Goal: Transaction & Acquisition: Purchase product/service

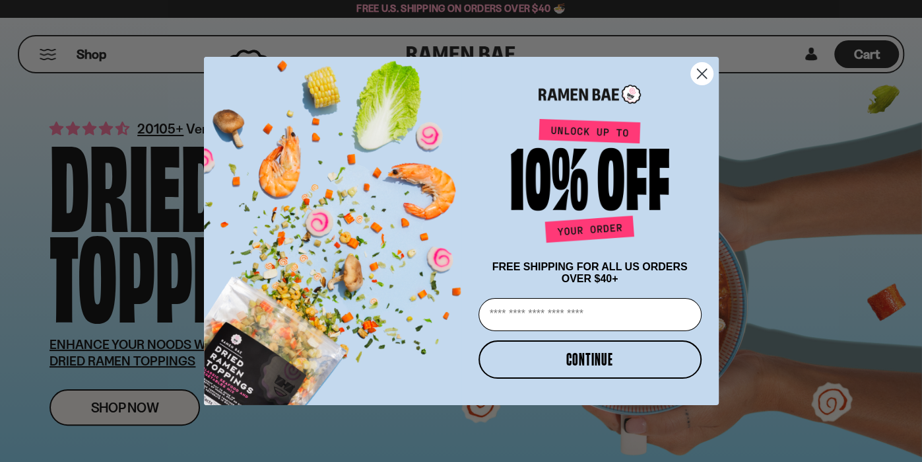
click at [547, 314] on input "Email" at bounding box center [590, 314] width 223 height 33
type input "**********"
click at [555, 360] on button "CONTINUE" at bounding box center [590, 359] width 223 height 38
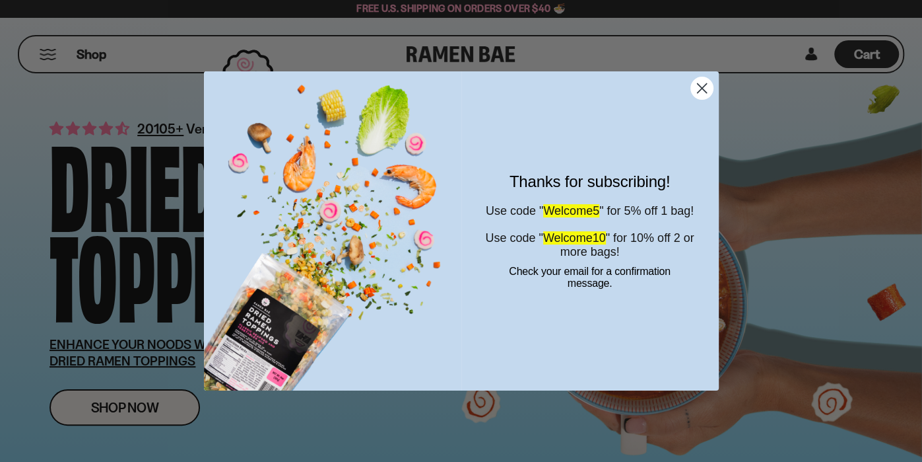
click at [698, 90] on circle "Close dialog" at bounding box center [702, 88] width 22 height 22
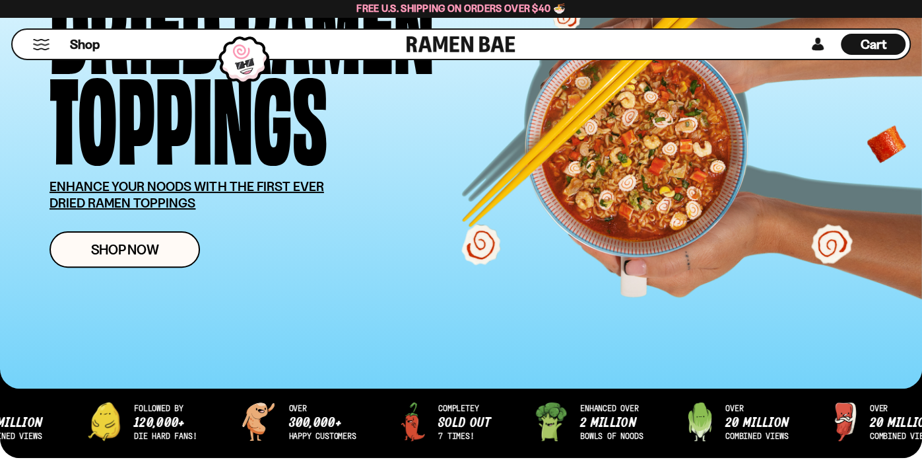
scroll to position [185, 0]
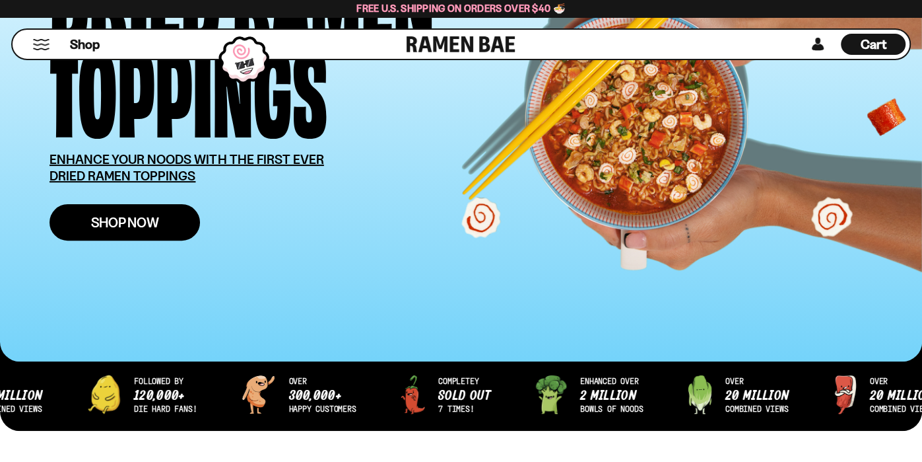
click at [144, 220] on span "Shop Now" at bounding box center [125, 222] width 68 height 14
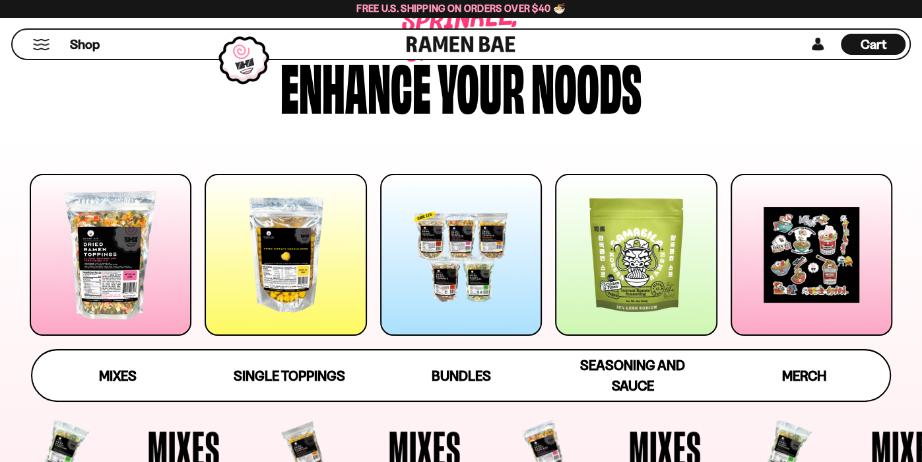
scroll to position [105, 0]
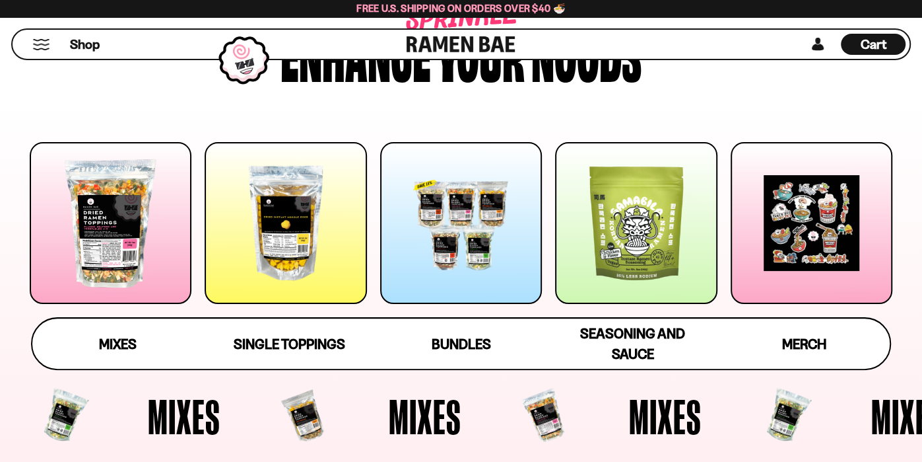
click at [104, 244] on div at bounding box center [111, 223] width 162 height 162
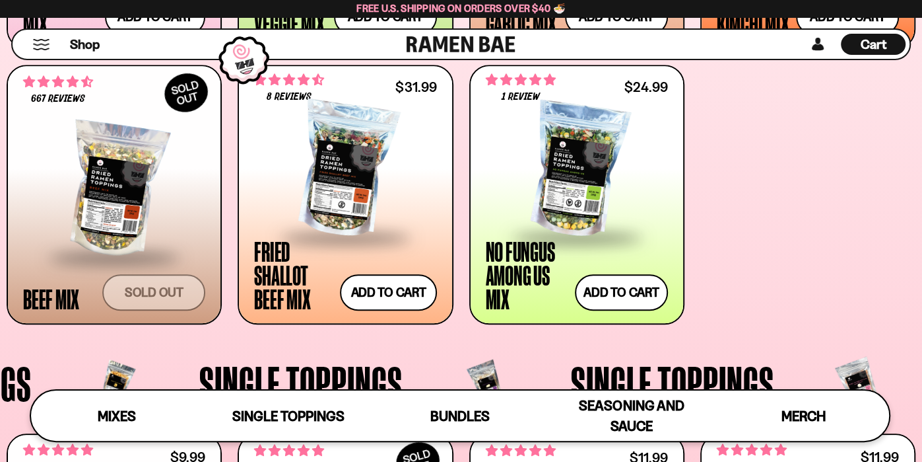
scroll to position [769, 0]
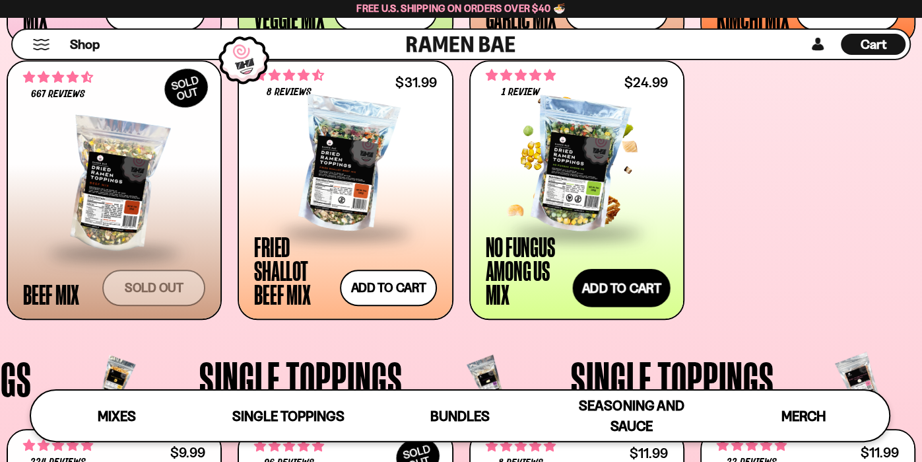
click at [613, 290] on button "Add to cart Add — Regular price $24.99 Regular price Sale price $24.99 Unit pri…" at bounding box center [621, 287] width 98 height 38
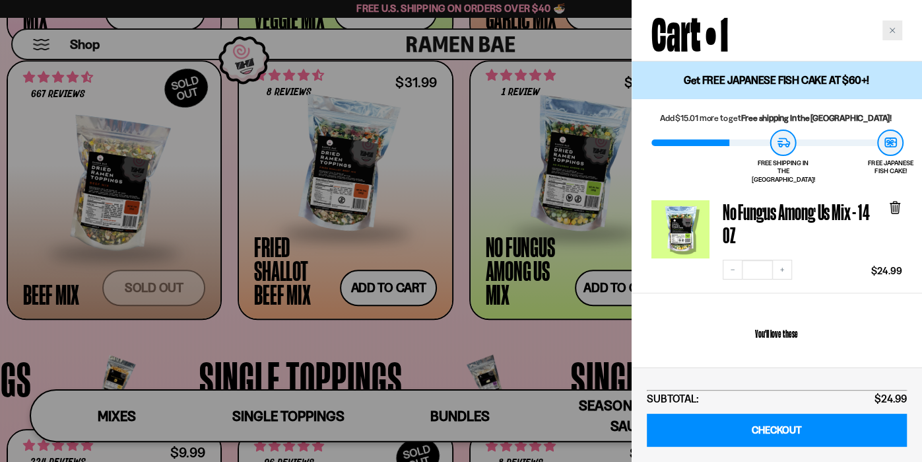
click at [889, 33] on icon "Close cart" at bounding box center [892, 30] width 7 height 7
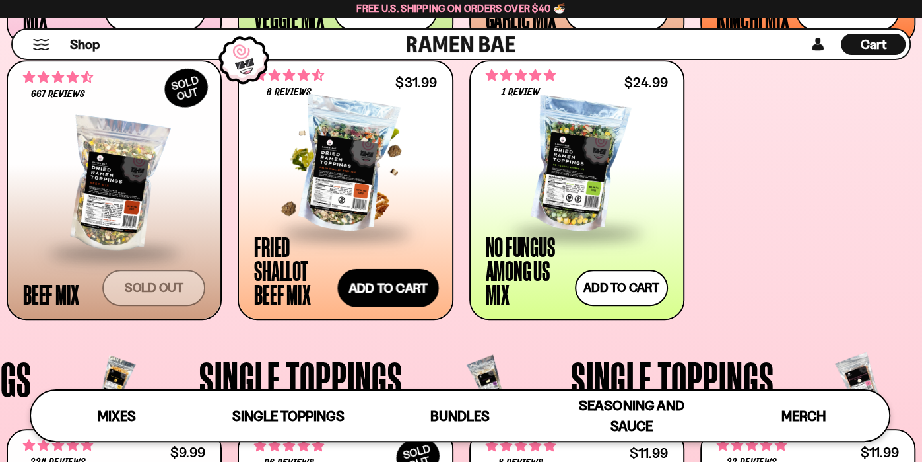
click at [395, 290] on button "Add to cart Add — Regular price $31.99 Regular price Sale price $31.99 Unit pri…" at bounding box center [388, 287] width 101 height 38
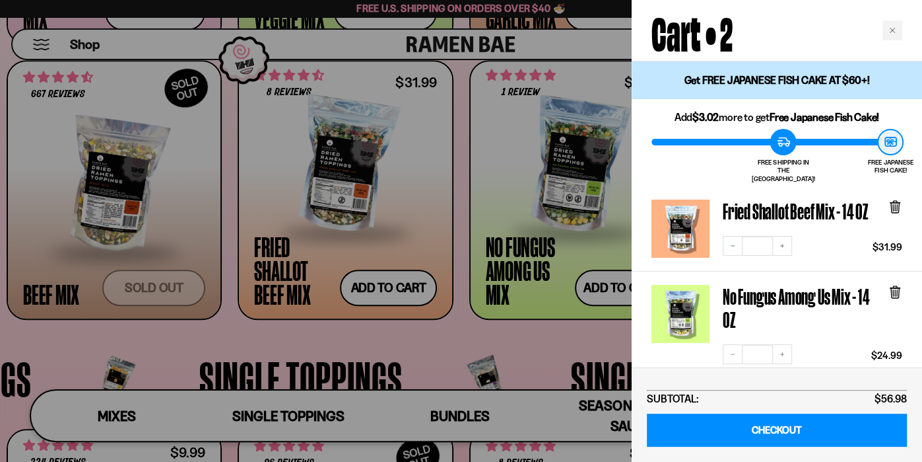
click at [566, 136] on div at bounding box center [461, 231] width 922 height 462
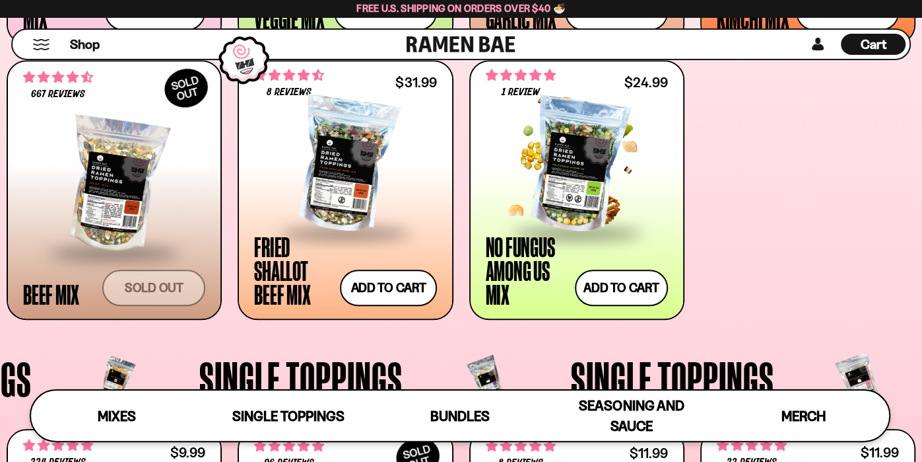
click at [566, 136] on div at bounding box center [577, 165] width 182 height 132
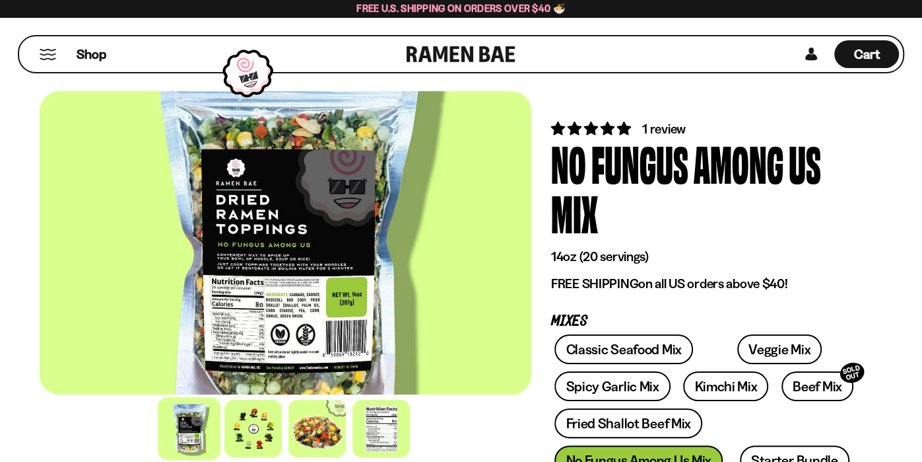
click at [45, 55] on button "Mobile Menu Trigger" at bounding box center [48, 54] width 18 height 11
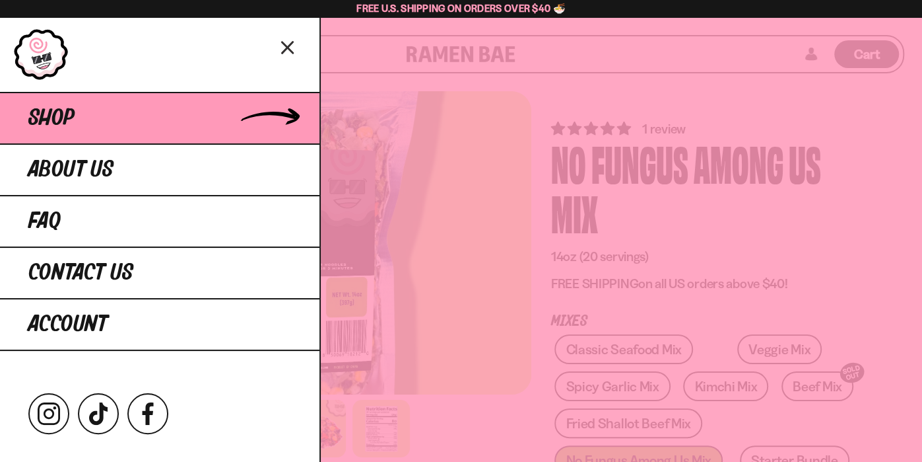
click at [68, 128] on span "Shop" at bounding box center [51, 118] width 46 height 24
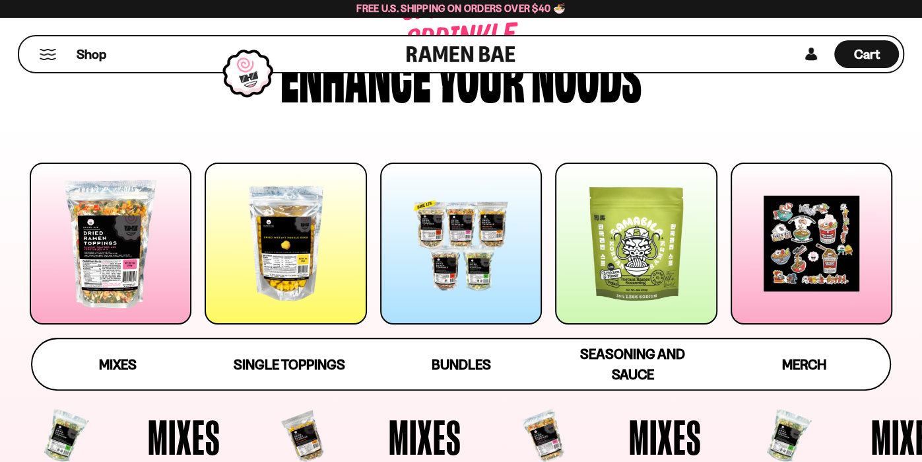
click at [287, 236] on div at bounding box center [286, 243] width 162 height 162
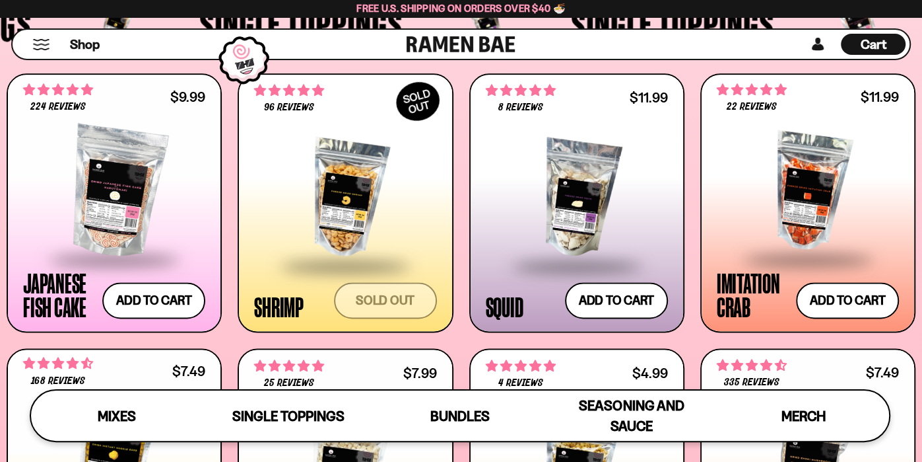
scroll to position [1123, 0]
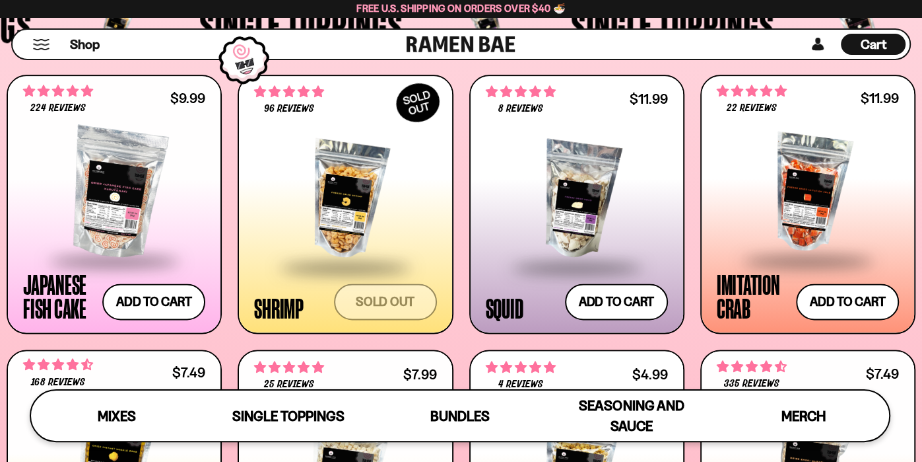
click at [582, 180] on div at bounding box center [577, 199] width 182 height 132
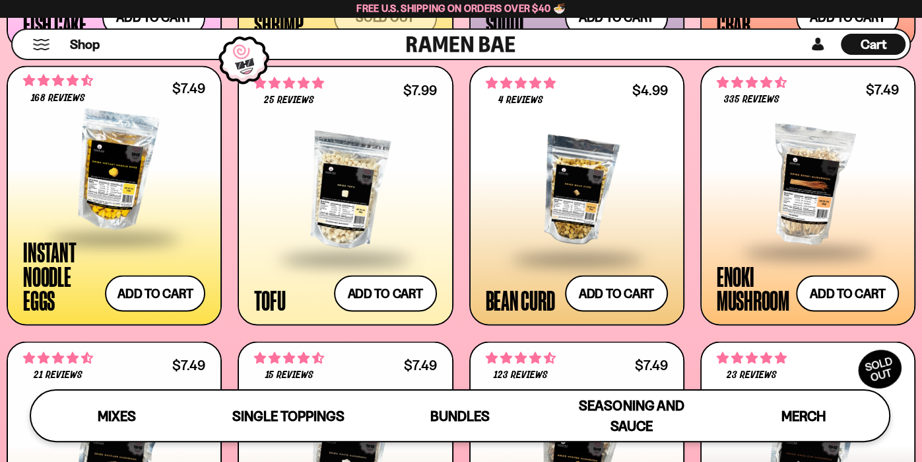
scroll to position [1410, 0]
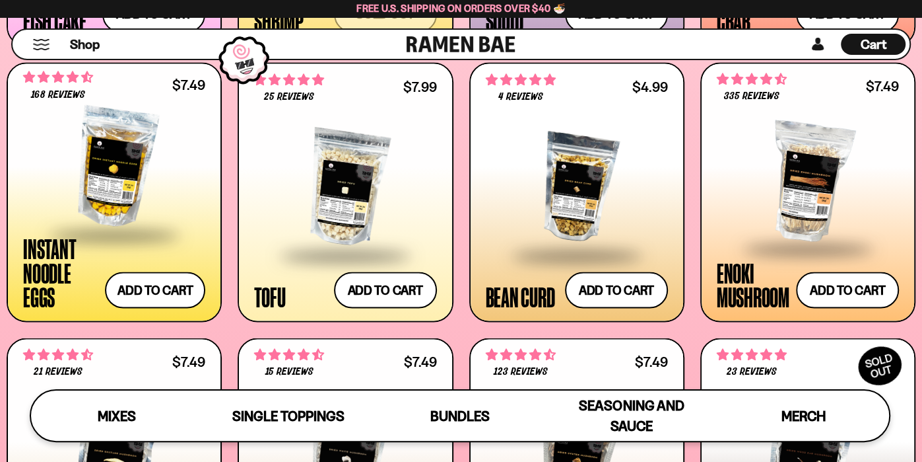
click at [598, 183] on div at bounding box center [577, 187] width 182 height 132
click at [358, 202] on div at bounding box center [345, 187] width 182 height 132
click at [504, 288] on div "Bean Curd" at bounding box center [520, 296] width 69 height 24
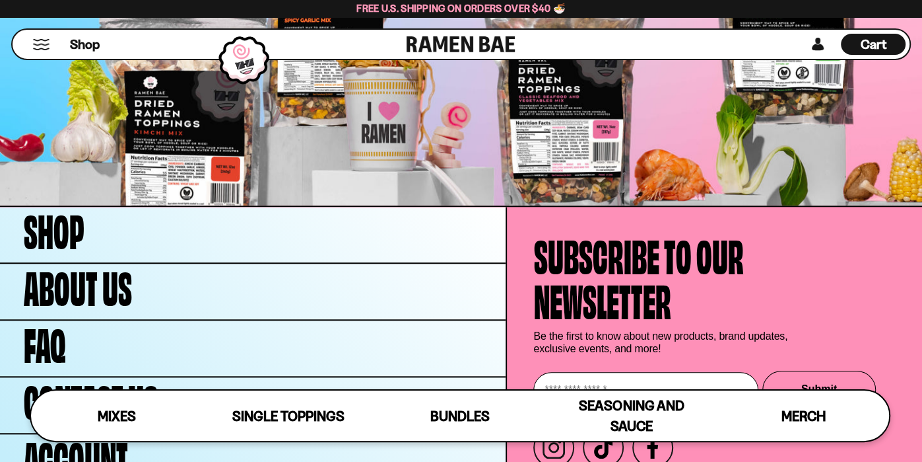
scroll to position [4150, 0]
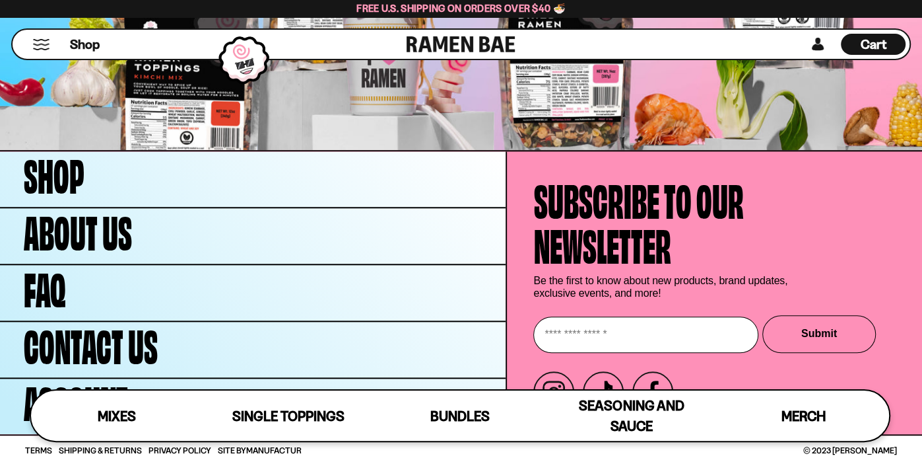
click at [863, 42] on span "Cart" at bounding box center [874, 44] width 26 height 16
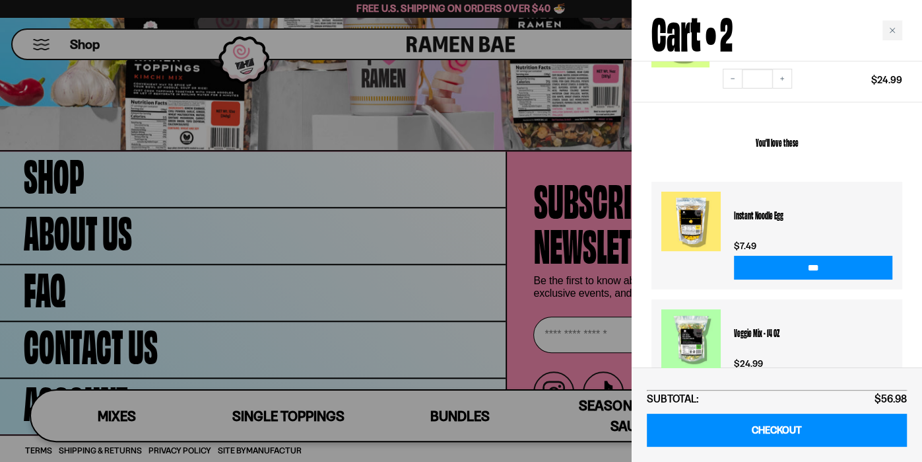
scroll to position [276, 0]
click at [423, 260] on div at bounding box center [461, 231] width 922 height 462
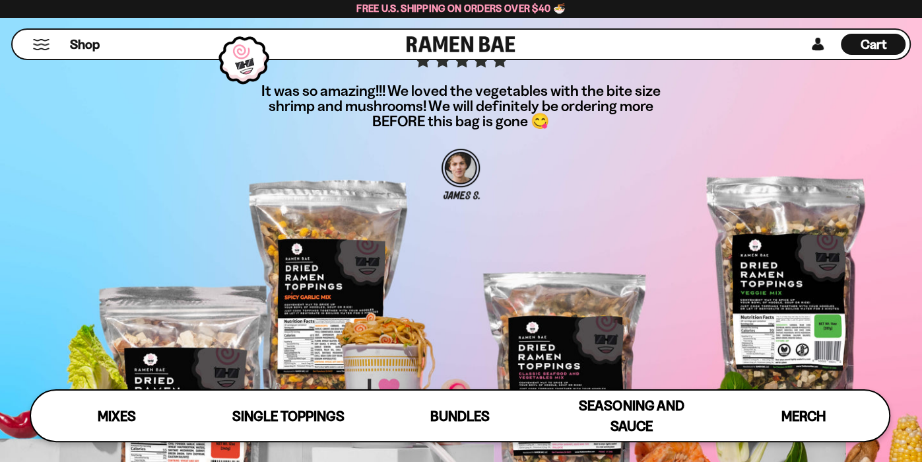
scroll to position [3816, 0]
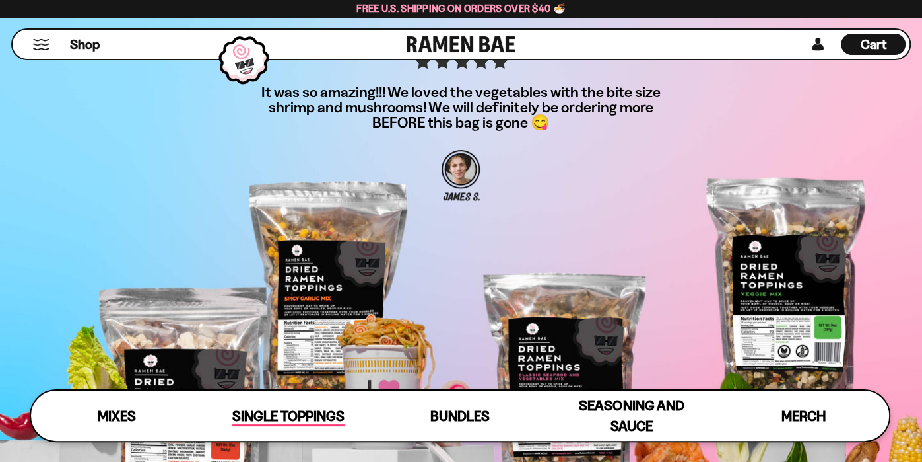
click at [253, 421] on span "Single Toppings" at bounding box center [288, 416] width 112 height 18
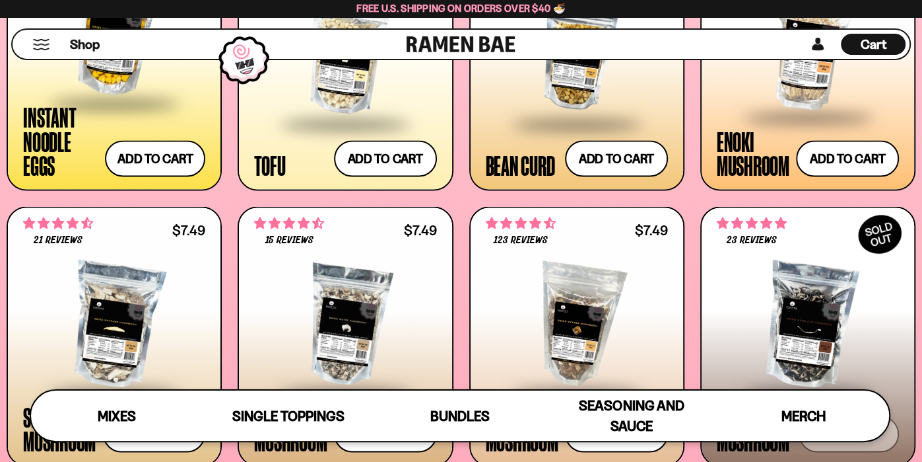
scroll to position [1542, 0]
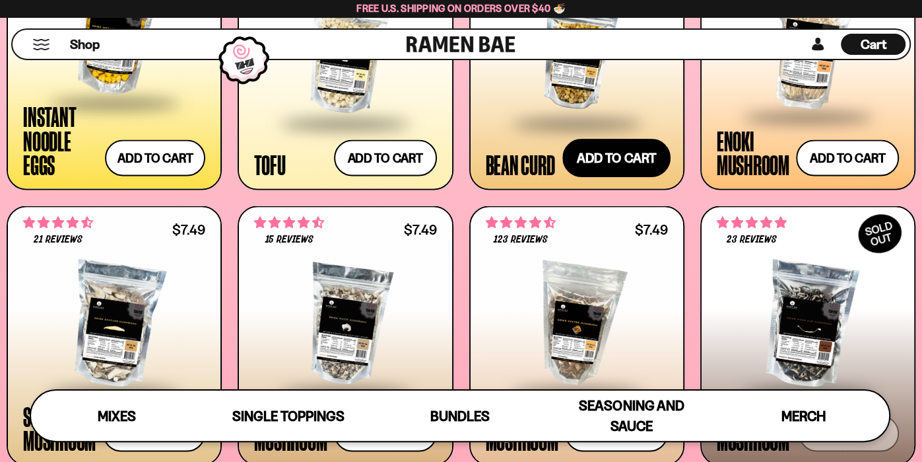
click at [605, 140] on button "Add to cart Add — Regular price $4.99 Regular price Sale price $4.99 Unit price…" at bounding box center [617, 158] width 108 height 38
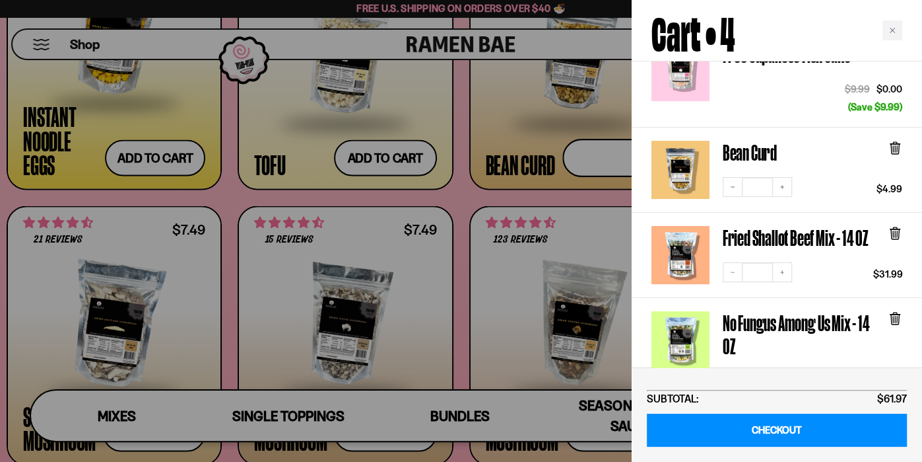
scroll to position [167, 0]
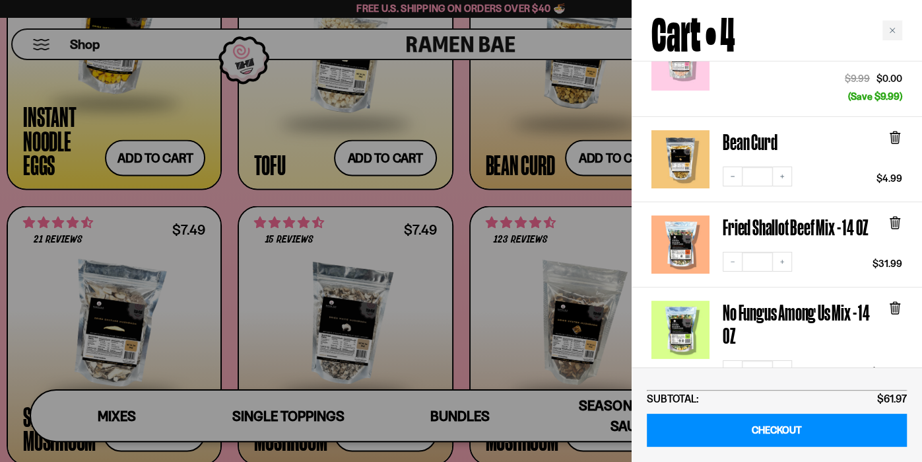
click at [222, 197] on div at bounding box center [461, 231] width 922 height 462
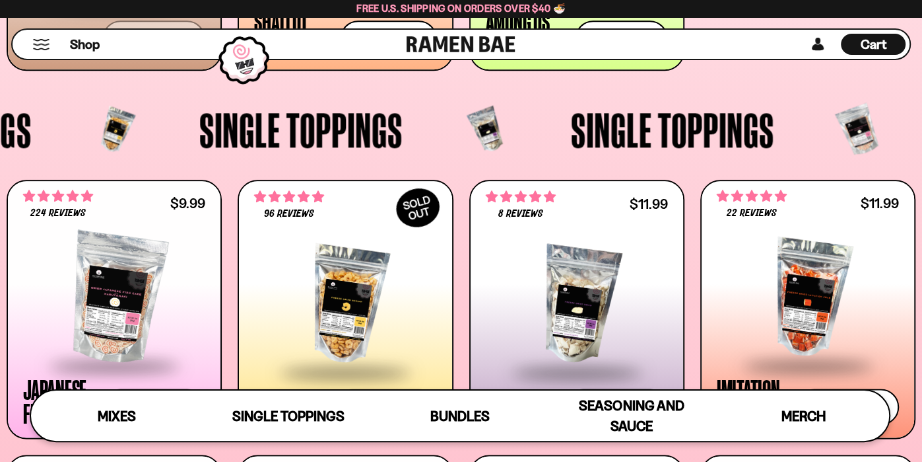
scroll to position [1019, 0]
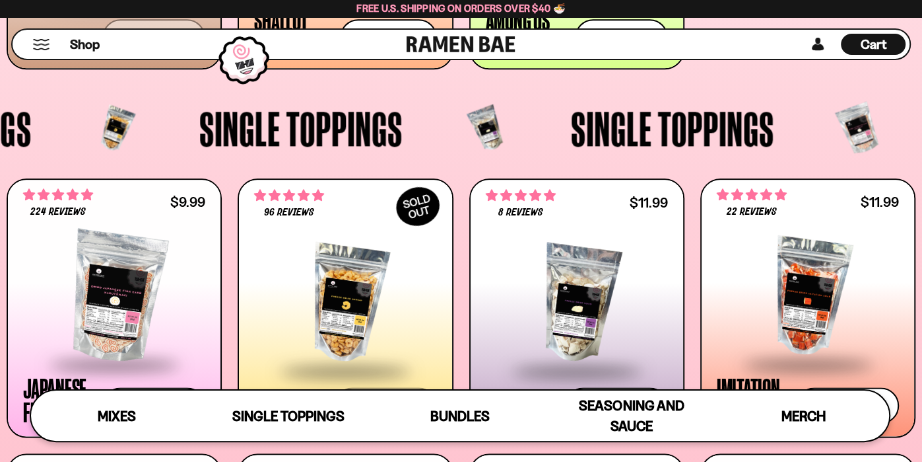
click at [852, 46] on div "Cart D0381C2F-513E-4F90-8A41-6F0A75DCBAAA" at bounding box center [873, 44] width 65 height 21
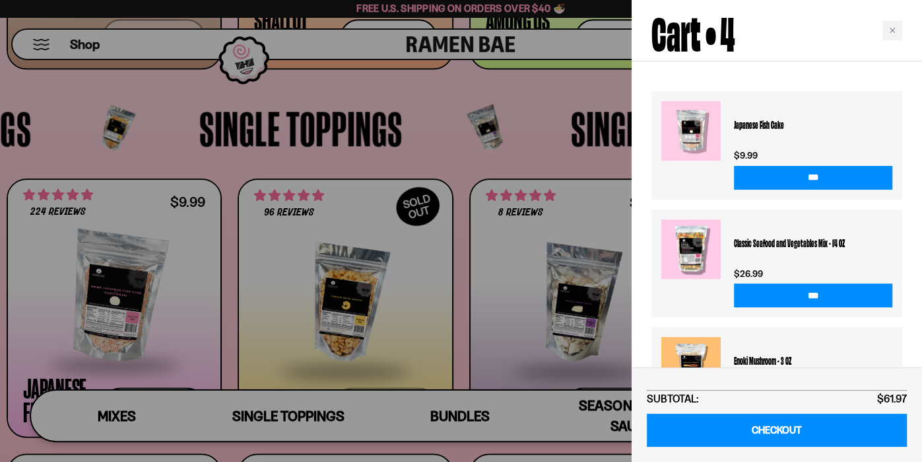
scroll to position [608, 0]
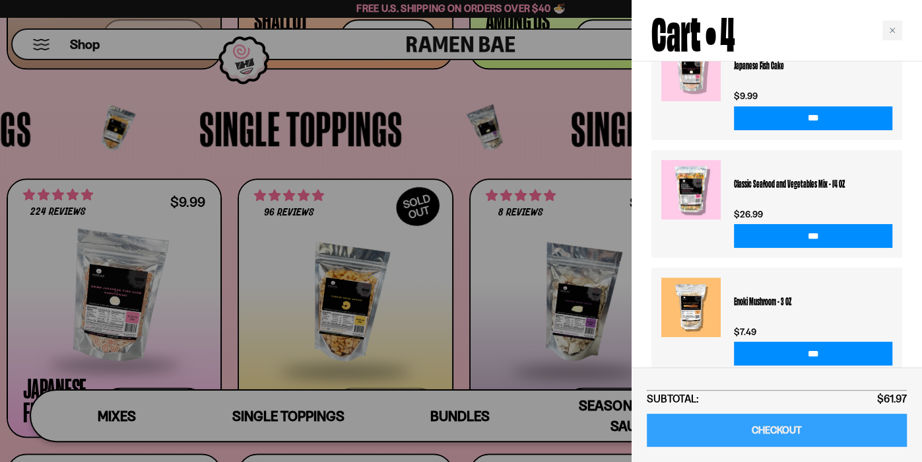
click at [768, 423] on link "CHECKOUT" at bounding box center [777, 430] width 260 height 34
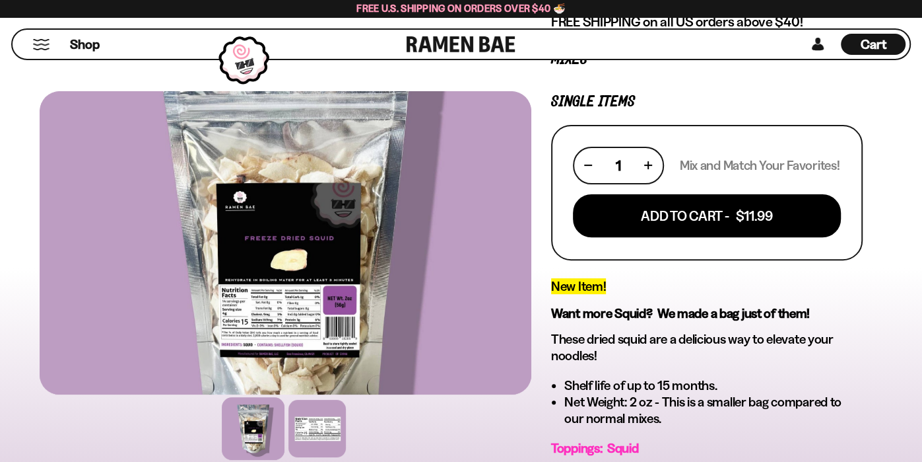
scroll to position [213, 0]
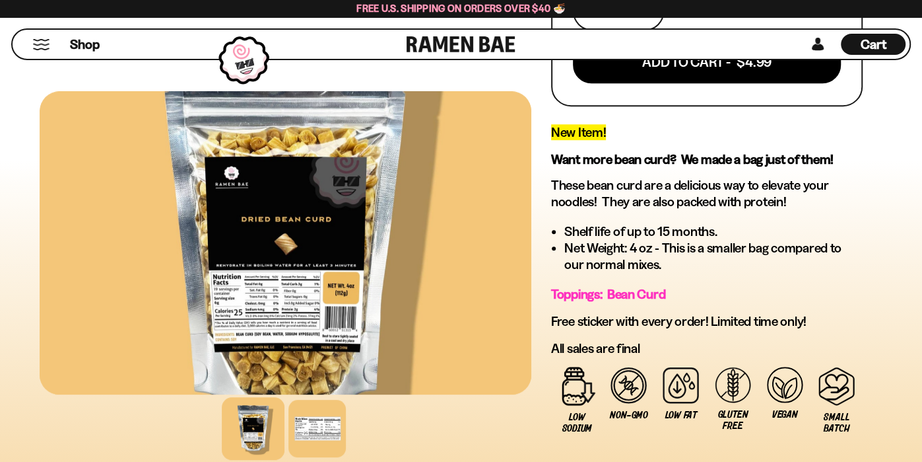
scroll to position [365, 0]
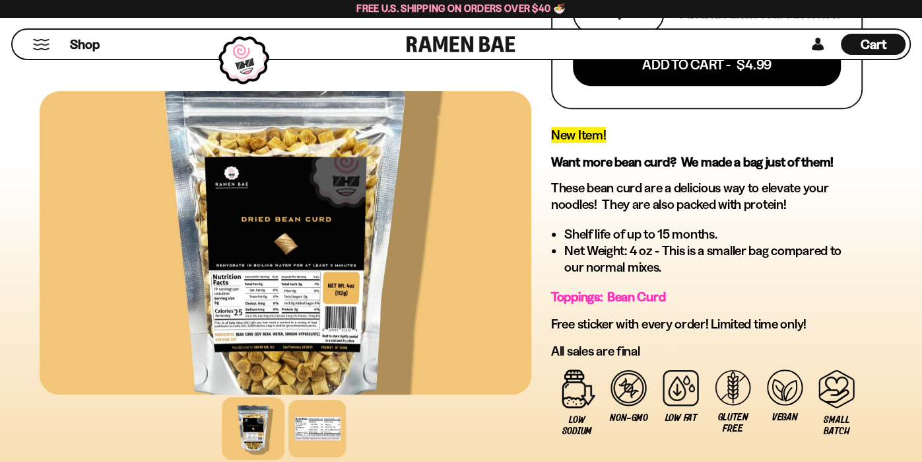
click at [277, 301] on div at bounding box center [286, 242] width 492 height 303
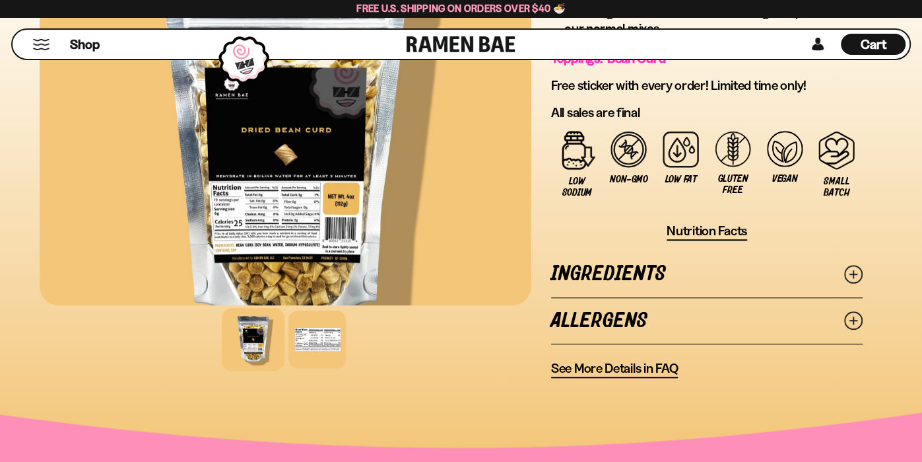
scroll to position [612, 0]
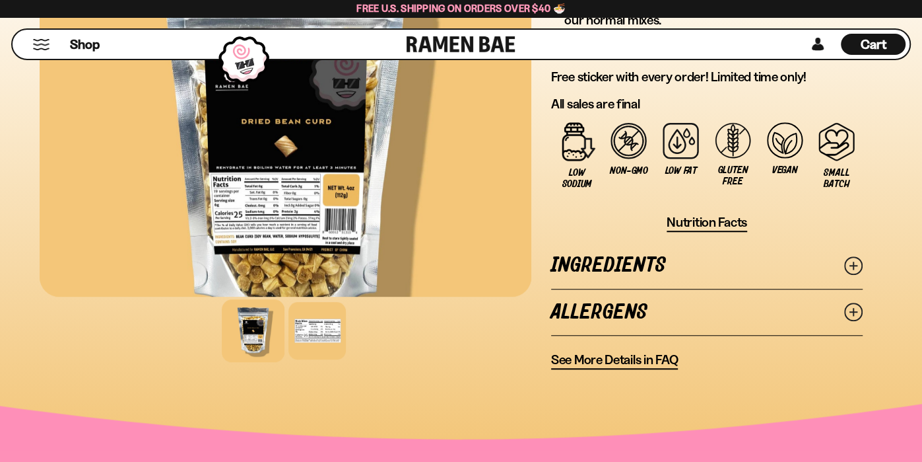
click at [852, 265] on icon at bounding box center [853, 265] width 18 height 18
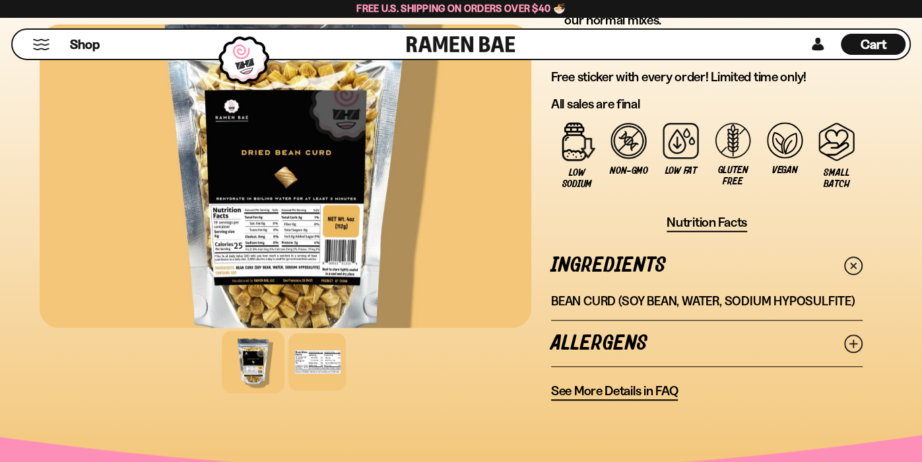
click at [851, 342] on line at bounding box center [853, 343] width 7 height 7
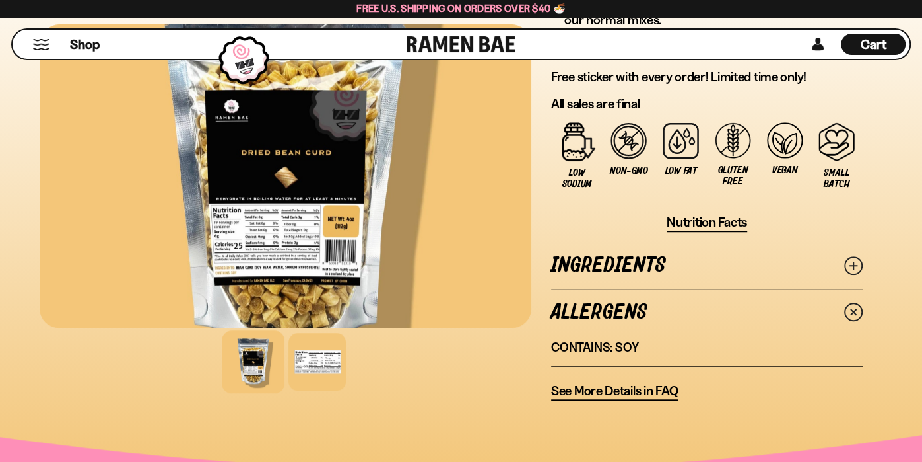
click at [648, 394] on span "See More Details in FAQ" at bounding box center [614, 390] width 127 height 17
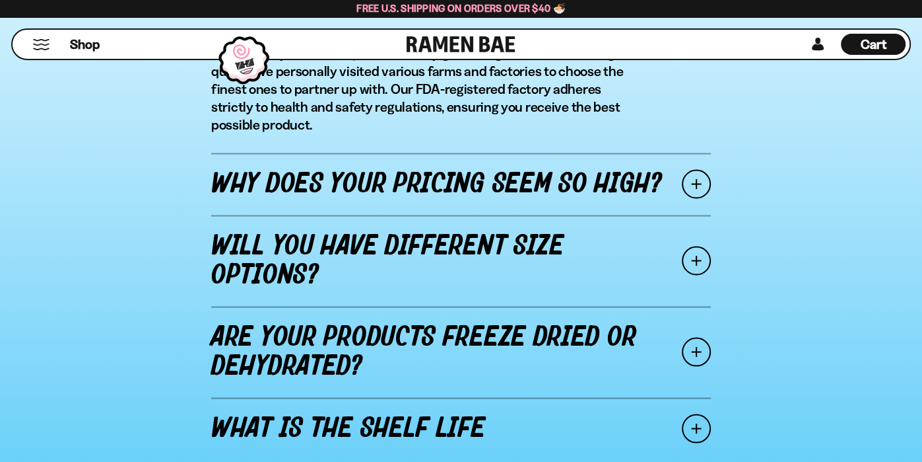
scroll to position [1641, 0]
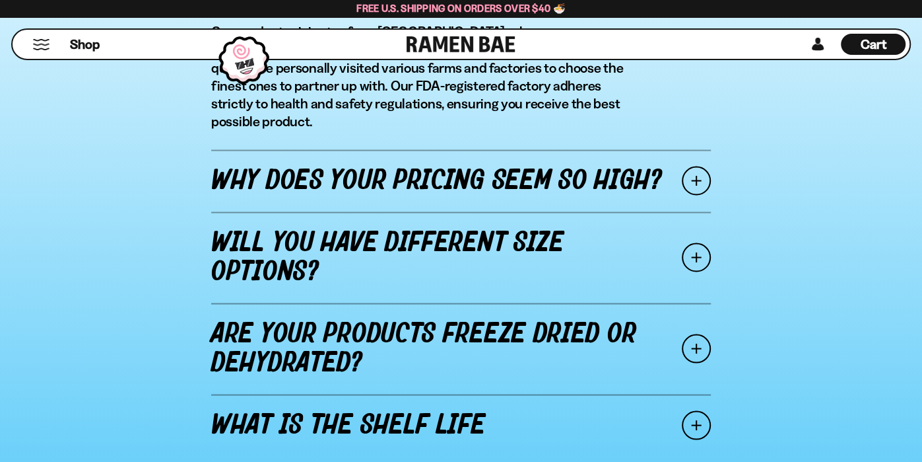
click at [693, 166] on span at bounding box center [696, 180] width 29 height 29
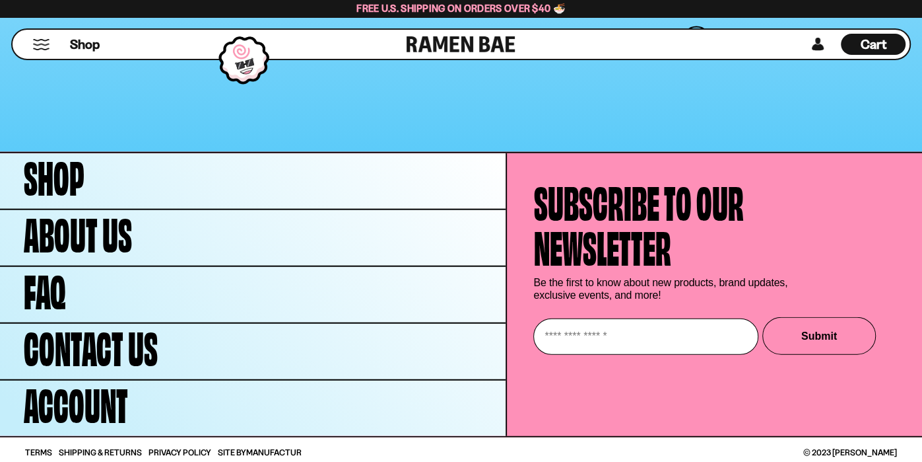
scroll to position [2063, 0]
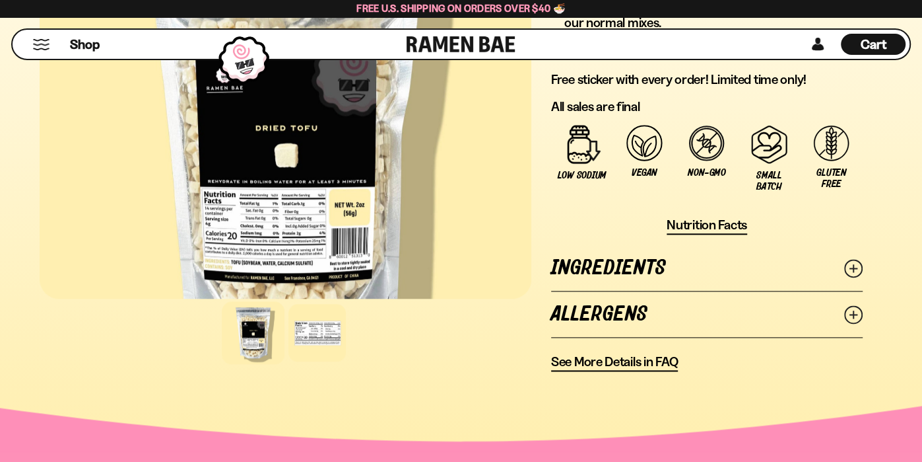
scroll to position [1021, 0]
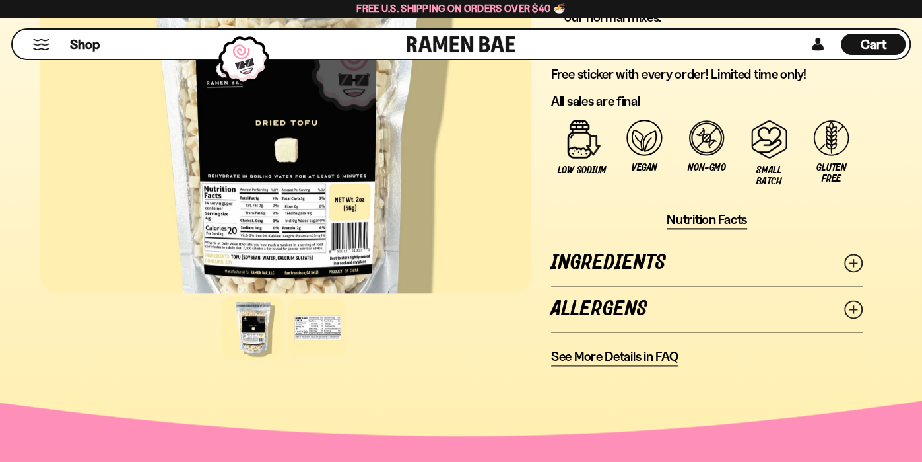
click at [854, 259] on line at bounding box center [853, 262] width 7 height 7
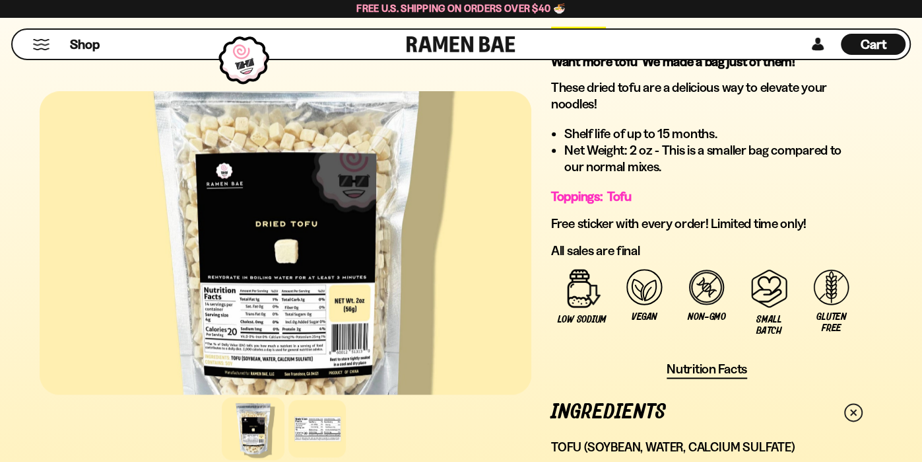
scroll to position [867, 0]
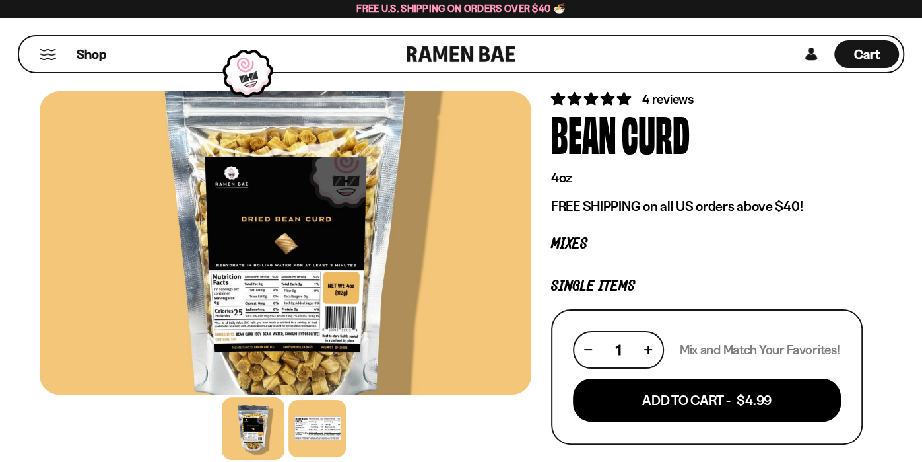
scroll to position [32, 0]
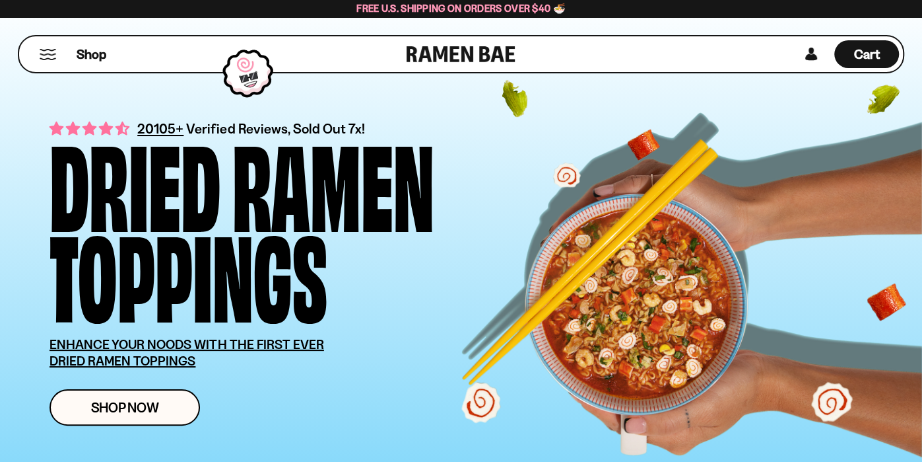
click at [52, 59] on div "Shop" at bounding box center [215, 54] width 384 height 36
click at [46, 53] on button "Mobile Menu Trigger" at bounding box center [48, 54] width 18 height 11
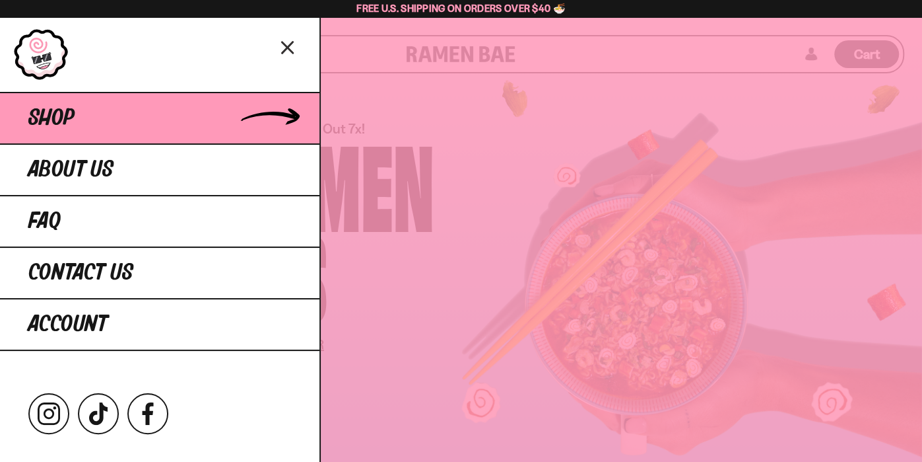
click at [110, 120] on link "Shop" at bounding box center [160, 117] width 320 height 51
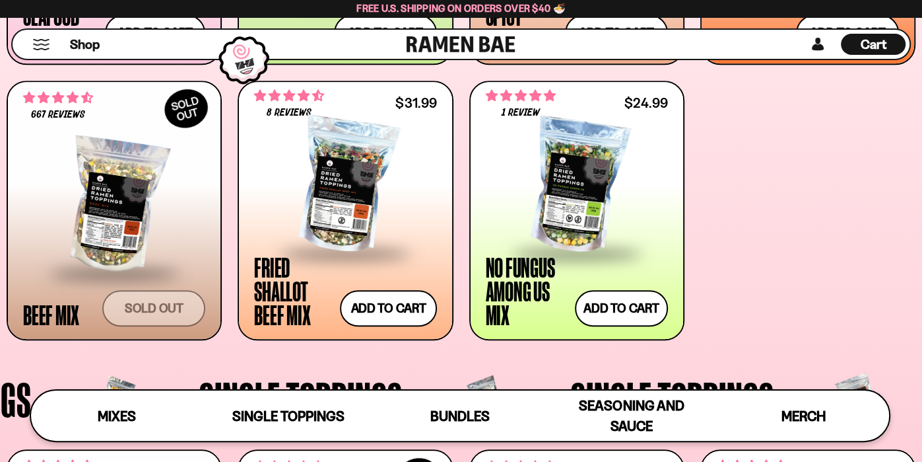
scroll to position [775, 0]
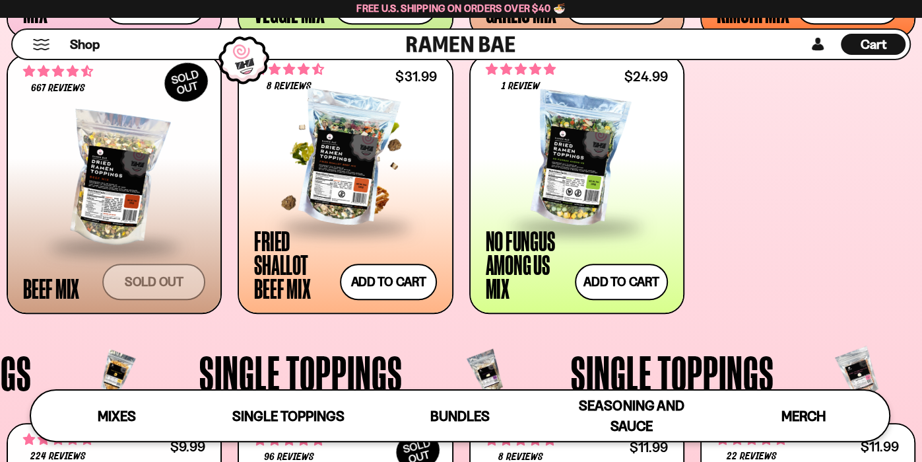
click at [369, 171] on div at bounding box center [345, 159] width 182 height 132
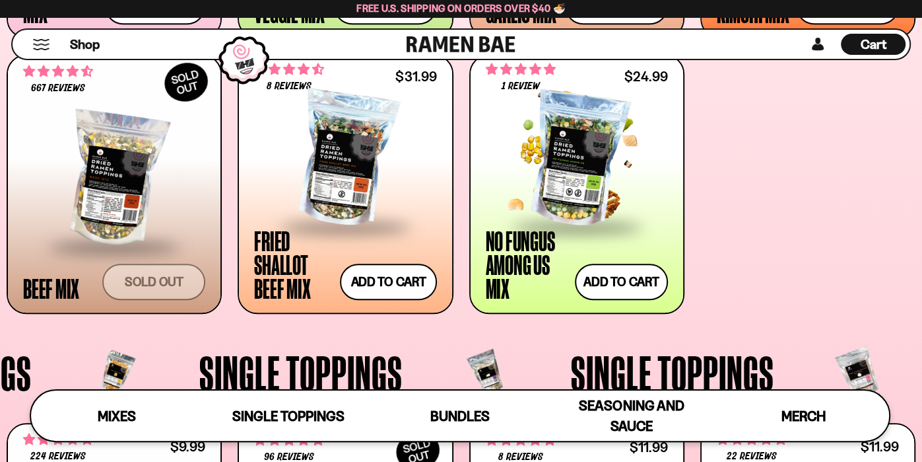
click at [547, 143] on div at bounding box center [577, 159] width 182 height 132
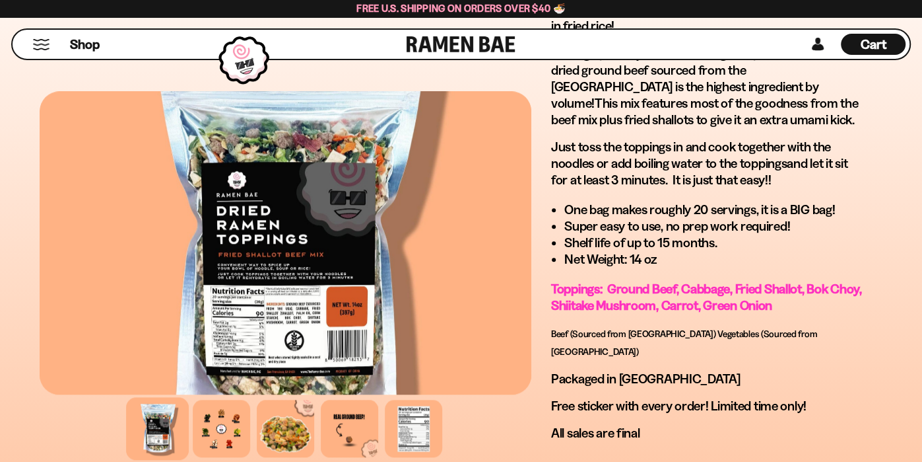
scroll to position [941, 0]
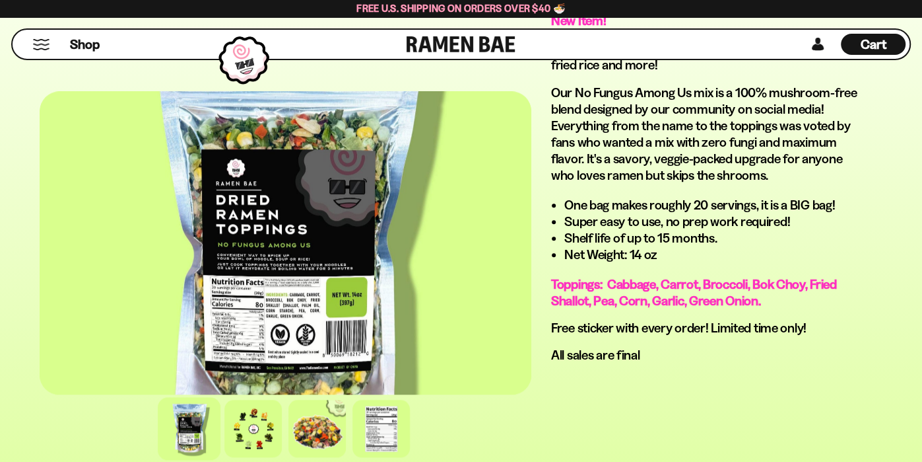
scroll to position [937, 0]
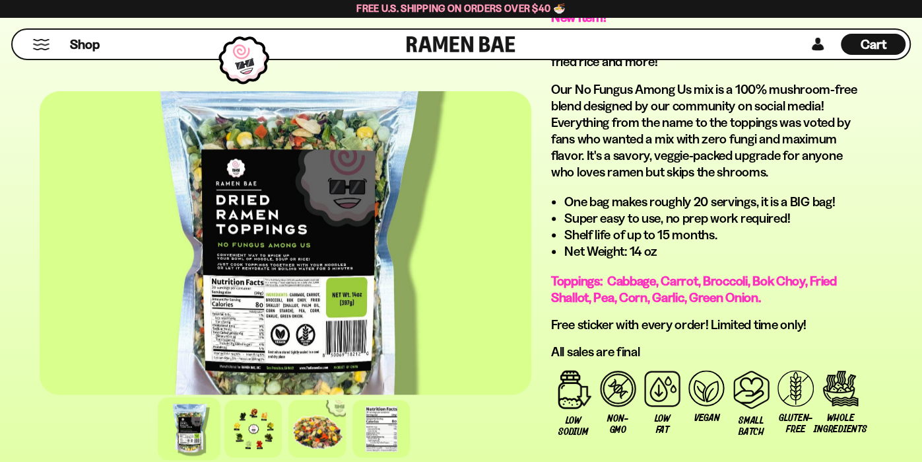
click at [42, 47] on button "Mobile Menu Trigger" at bounding box center [41, 44] width 18 height 11
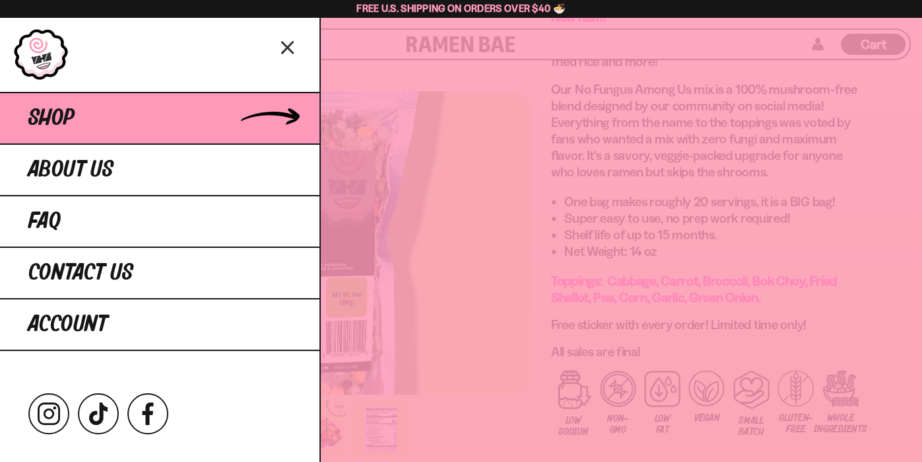
click at [135, 121] on link "Shop" at bounding box center [160, 117] width 320 height 51
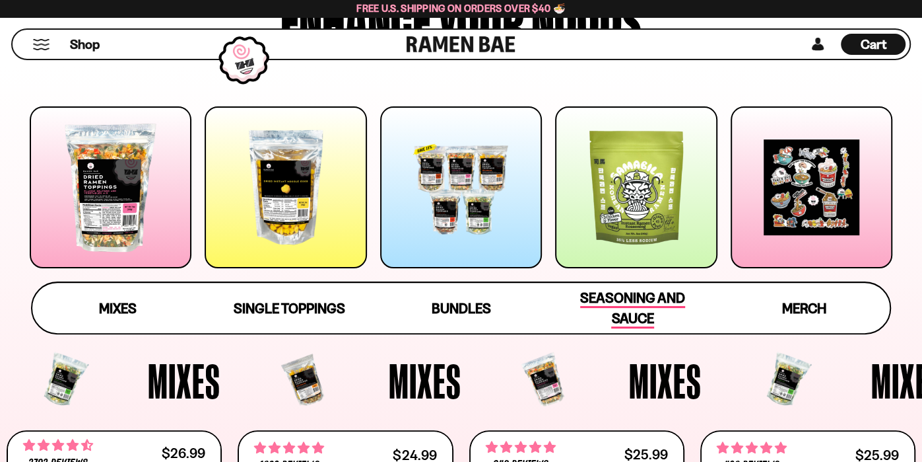
click at [609, 299] on span "Seasoning and Sauce" at bounding box center [632, 308] width 105 height 39
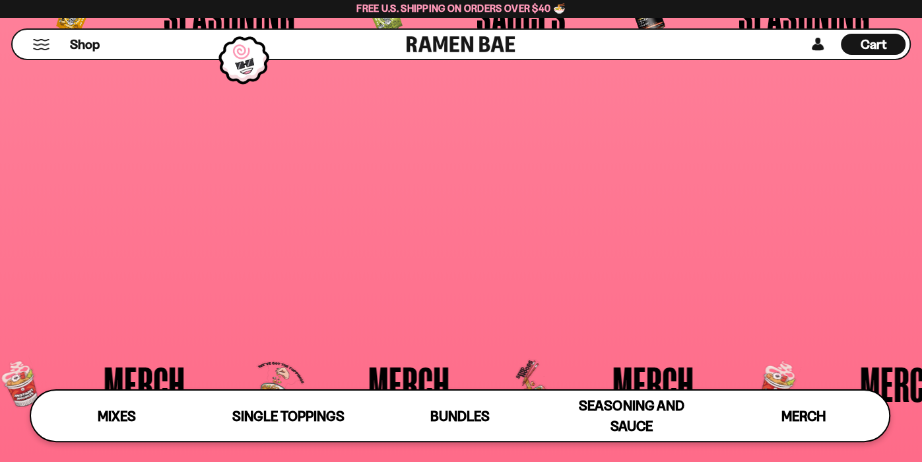
scroll to position [3036, 0]
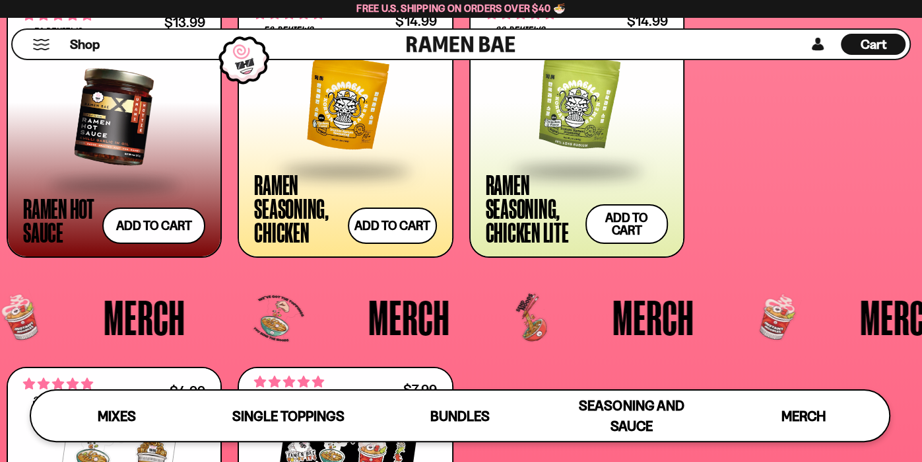
click at [326, 136] on div at bounding box center [345, 103] width 182 height 132
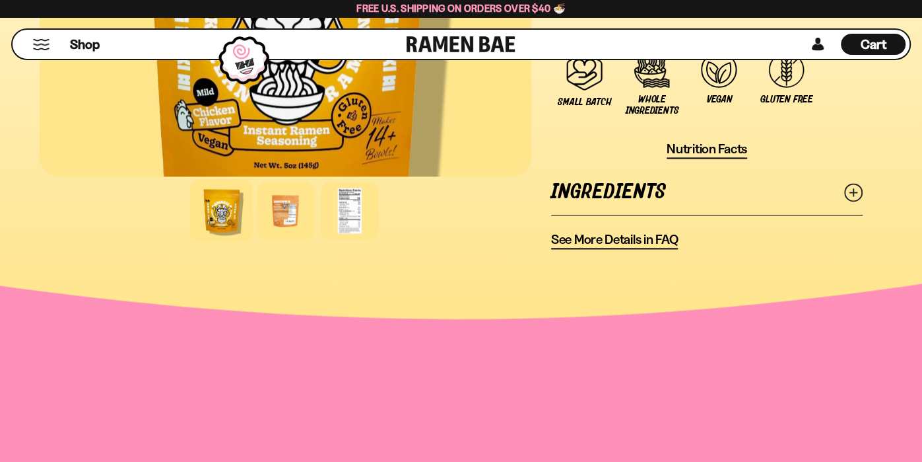
scroll to position [1198, 0]
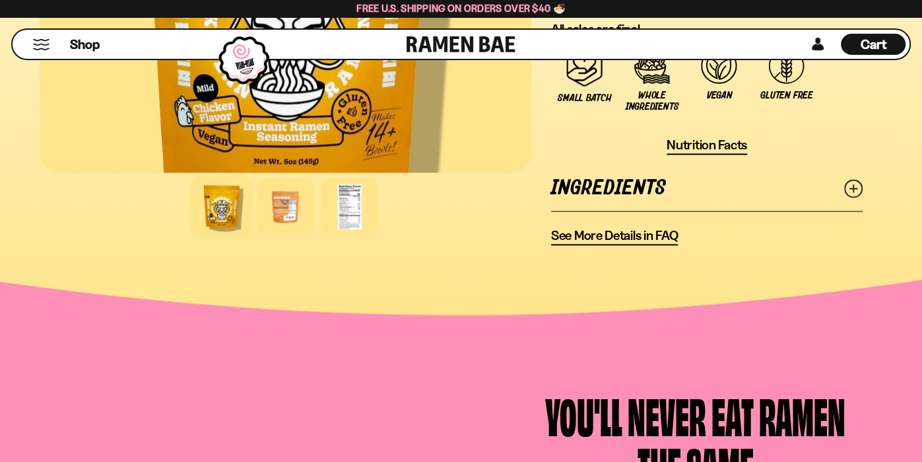
click at [843, 176] on link "Ingredients" at bounding box center [707, 188] width 312 height 46
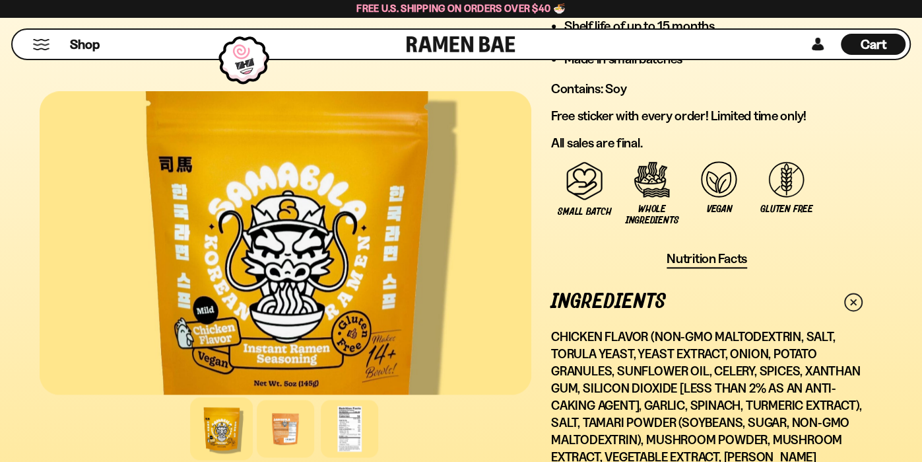
scroll to position [1083, 0]
